Goal: Information Seeking & Learning: Learn about a topic

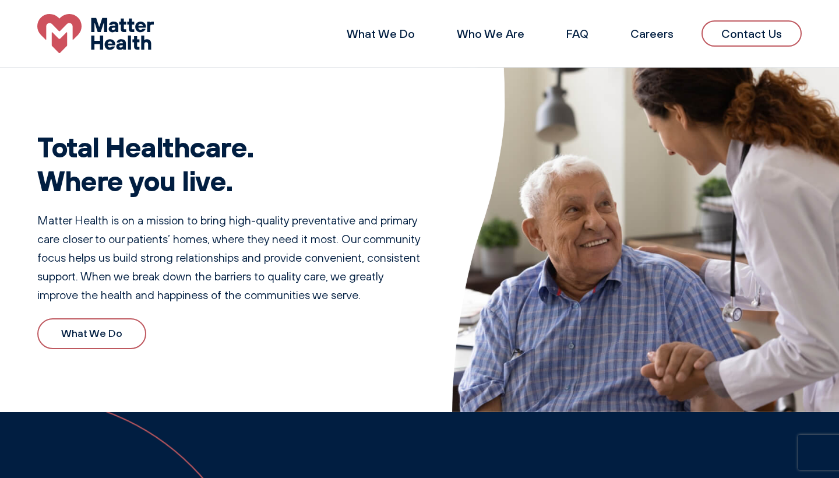
click at [117, 333] on link "What We Do" at bounding box center [91, 333] width 109 height 31
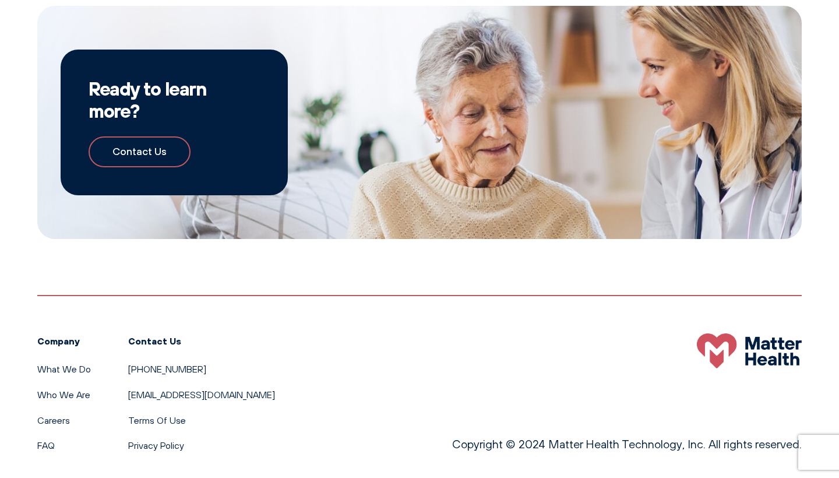
scroll to position [1113, 0]
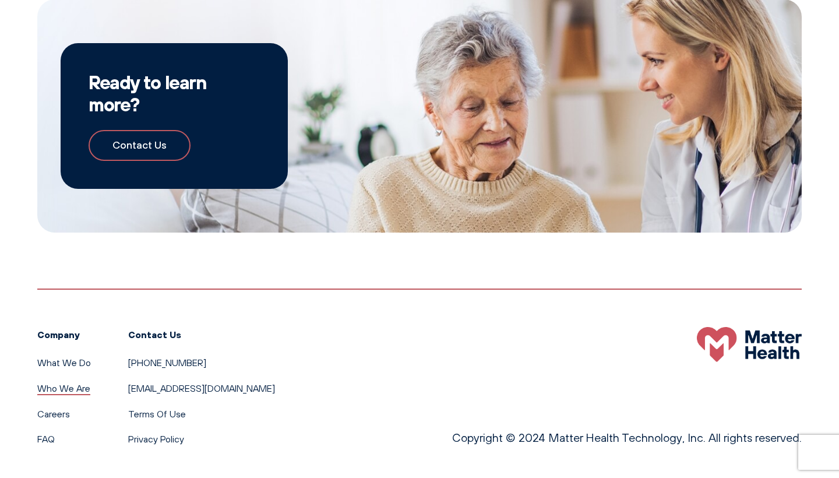
click at [72, 385] on link "Who We Are" at bounding box center [63, 388] width 53 height 12
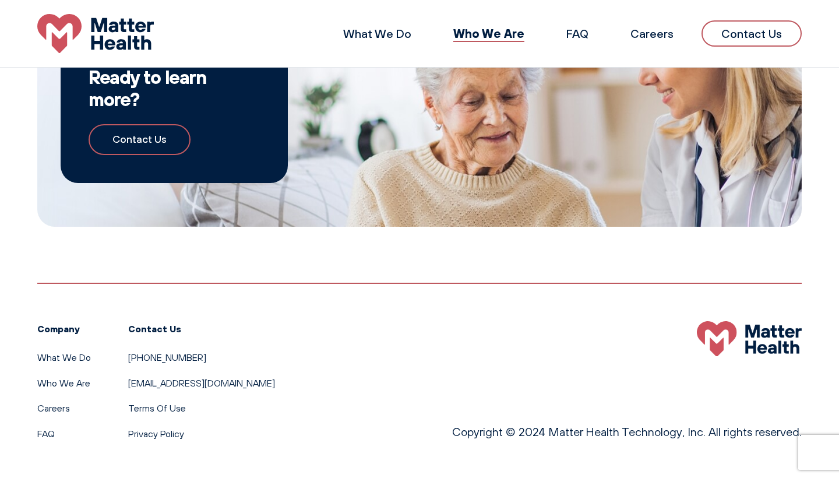
scroll to position [1126, 0]
click at [580, 36] on link "FAQ" at bounding box center [578, 33] width 22 height 15
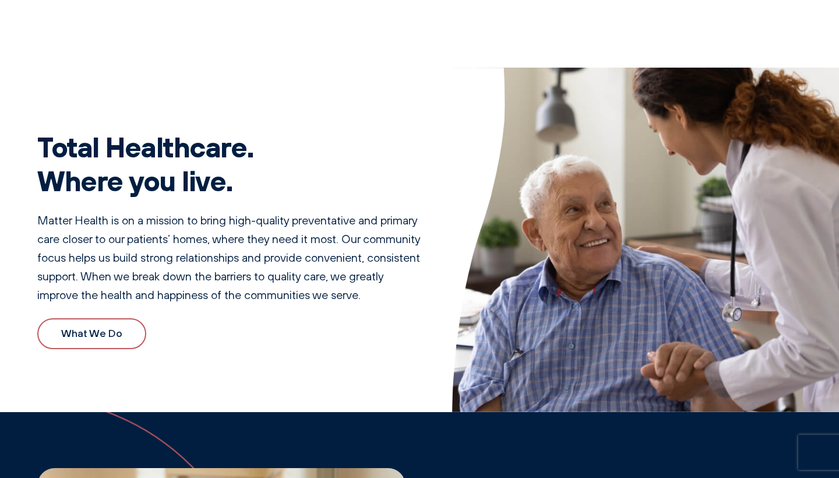
scroll to position [1155, 0]
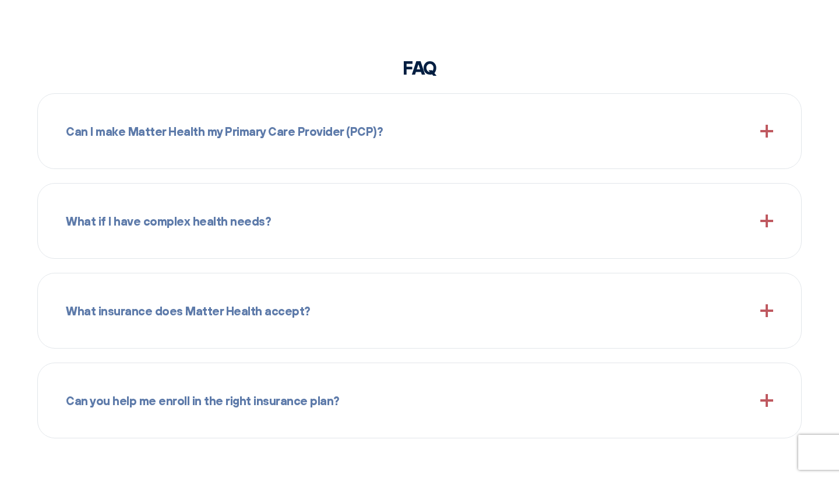
click at [437, 223] on div "What if I have complex health needs?" at bounding box center [420, 221] width 708 height 47
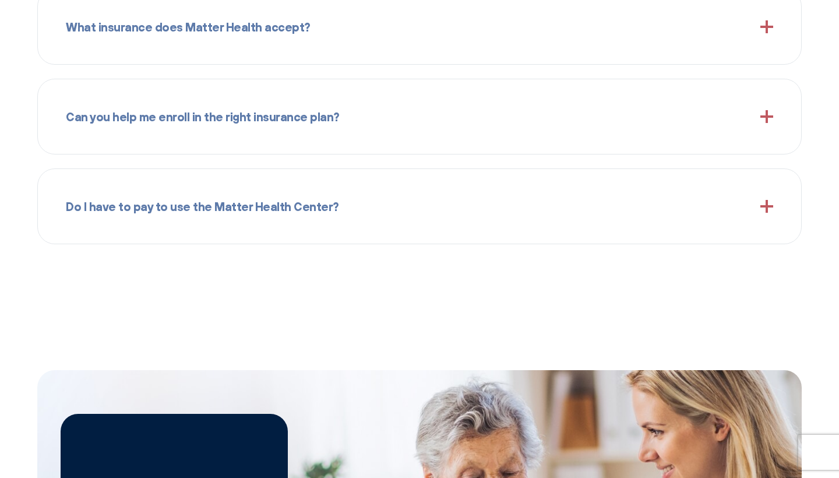
scroll to position [1623, 0]
